Goal: Download file/media

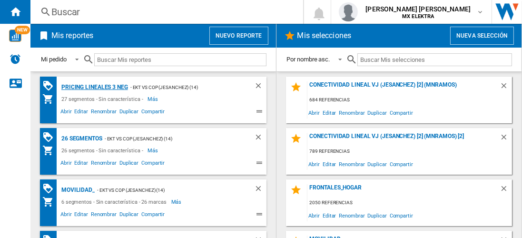
click at [94, 87] on div "Pricing lineales 3 neg" at bounding box center [93, 87] width 69 height 12
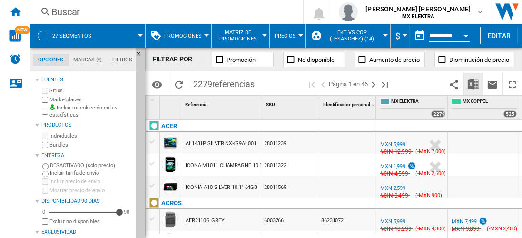
click at [474, 84] on img "Descargar en Excel" at bounding box center [473, 83] width 11 height 11
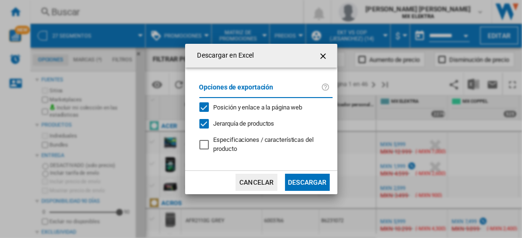
click at [307, 181] on button "Descargar" at bounding box center [307, 182] width 44 height 17
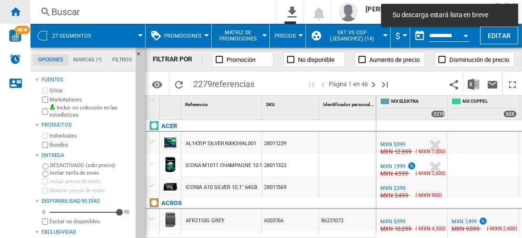
click at [15, 11] on ng-md-icon "Inicio" at bounding box center [15, 11] width 11 height 11
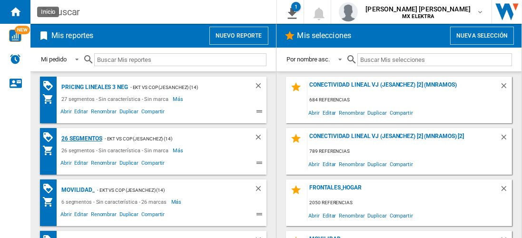
click at [82, 137] on div "26 segmentos" at bounding box center [80, 139] width 43 height 12
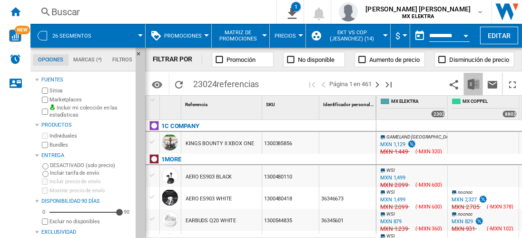
click at [473, 84] on img "Descargar en Excel" at bounding box center [473, 83] width 11 height 11
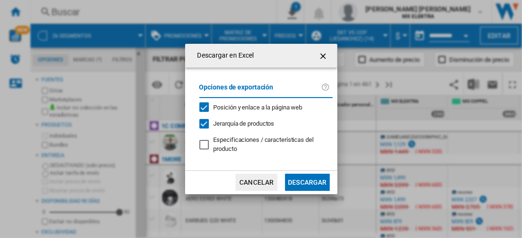
click at [302, 187] on button "Descargar" at bounding box center [307, 182] width 44 height 17
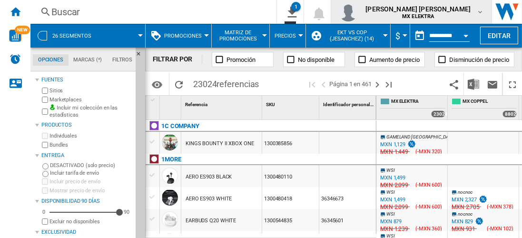
click at [457, 16] on span "MX ELEKTRA" at bounding box center [417, 17] width 105 height 6
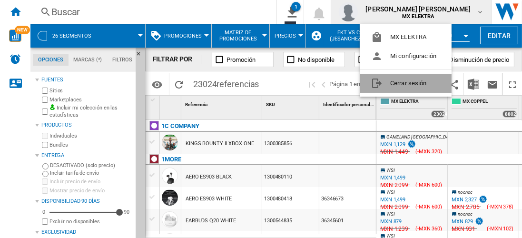
click at [404, 82] on button "Cerrar sesión" at bounding box center [406, 83] width 92 height 19
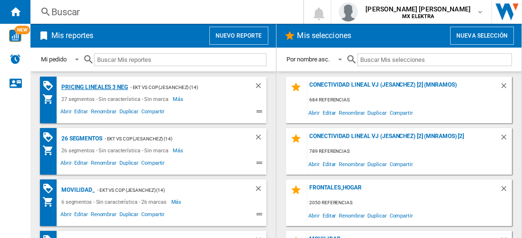
click at [94, 87] on div "Pricing lineales 3 neg" at bounding box center [93, 87] width 69 height 12
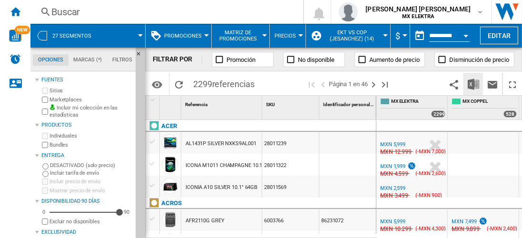
click at [474, 84] on img "Descargar en Excel" at bounding box center [473, 83] width 11 height 11
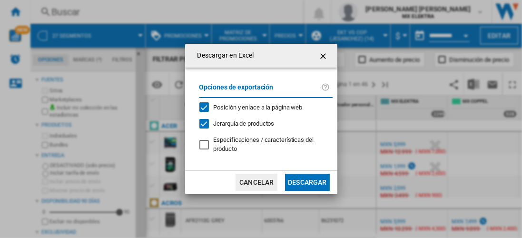
click at [307, 181] on button "Descargar" at bounding box center [307, 182] width 44 height 17
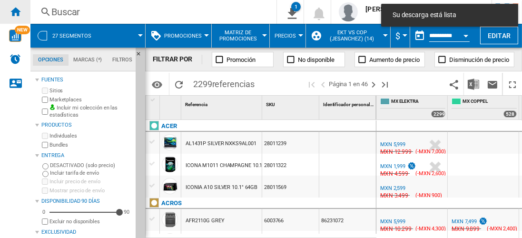
click at [15, 11] on ng-md-icon "Inicio" at bounding box center [15, 11] width 11 height 11
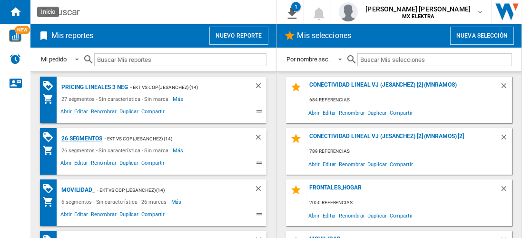
click at [82, 137] on div "26 segmentos" at bounding box center [80, 139] width 43 height 12
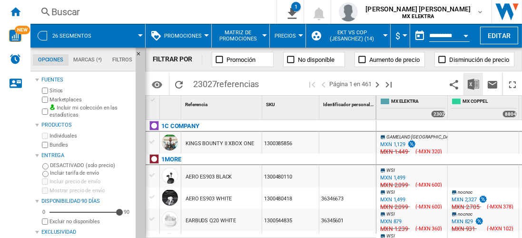
click at [474, 84] on img "Descargar en Excel" at bounding box center [473, 83] width 11 height 11
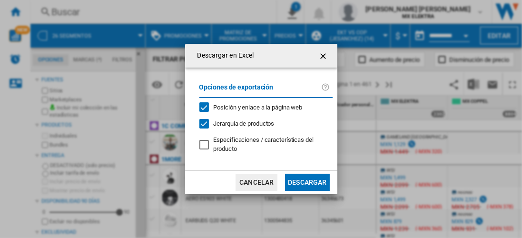
click at [307, 181] on button "Descargar" at bounding box center [307, 182] width 44 height 17
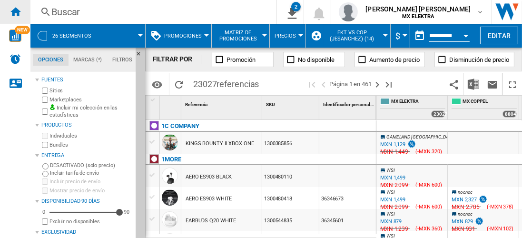
click at [15, 11] on ng-md-icon "Inicio" at bounding box center [15, 11] width 11 height 11
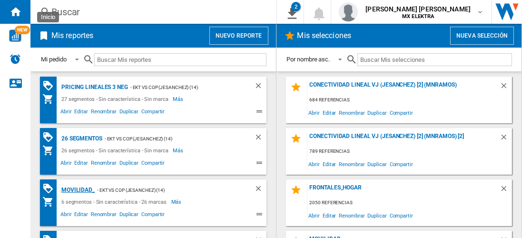
click at [76, 189] on div "MOVILIDAD_" at bounding box center [77, 190] width 36 height 12
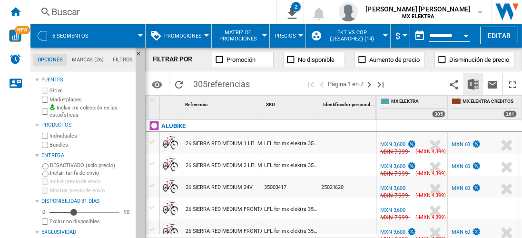
click at [474, 84] on img "Descargar en Excel" at bounding box center [473, 83] width 11 height 11
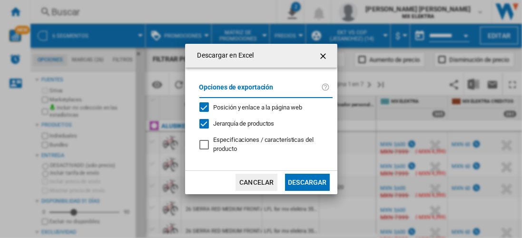
click at [307, 181] on button "Descargar" at bounding box center [307, 182] width 44 height 17
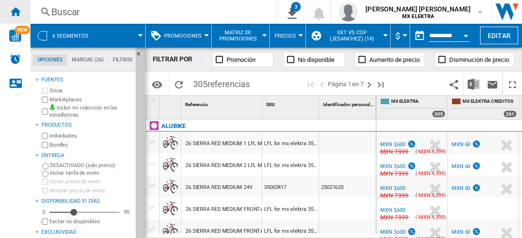
click at [15, 11] on ng-md-icon "Inicio" at bounding box center [15, 11] width 11 height 11
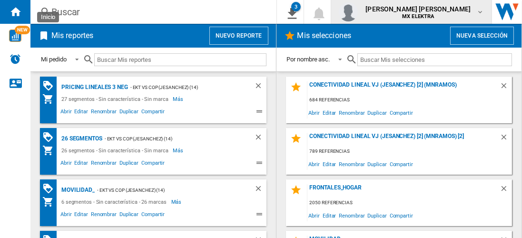
click at [427, 11] on span "[PERSON_NAME] [PERSON_NAME]" at bounding box center [417, 9] width 105 height 10
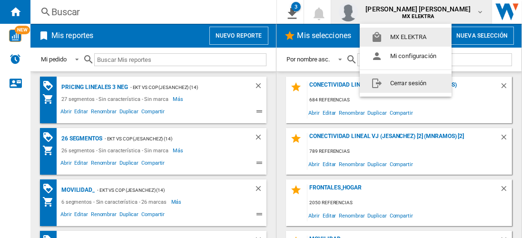
click at [407, 83] on button "Cerrar sesión" at bounding box center [406, 83] width 92 height 19
